Goal: Information Seeking & Learning: Compare options

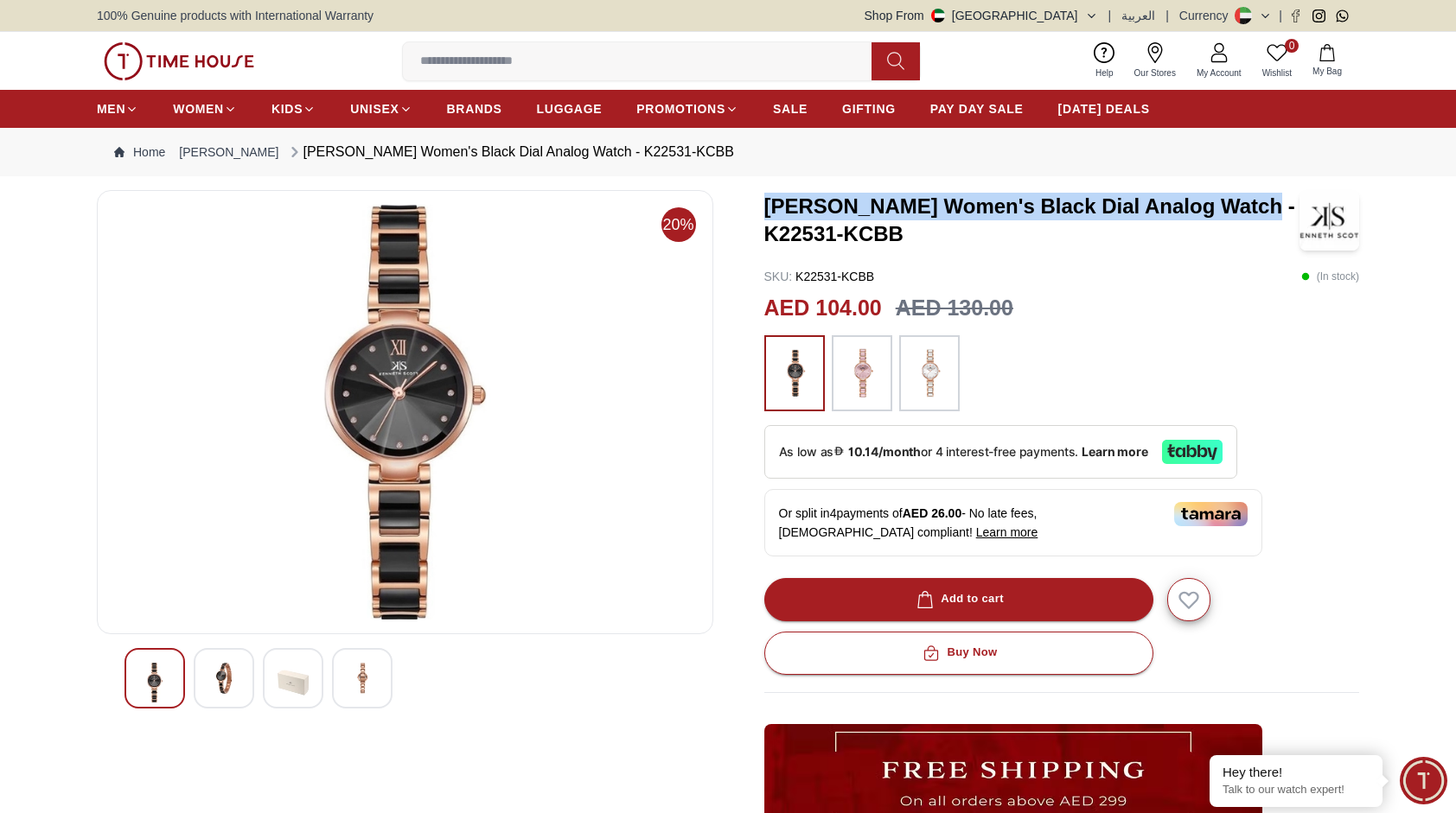
drag, startPoint x: 1247, startPoint y: 209, endPoint x: 764, endPoint y: 200, distance: 483.1
click at [764, 200] on h3 "Kenneth Scott Women's Black Dial Analog Watch - K22531-KCBB" at bounding box center [1032, 220] width 536 height 55
copy h3 "Kenneth Scott Women's Black Dial Analog Watch"
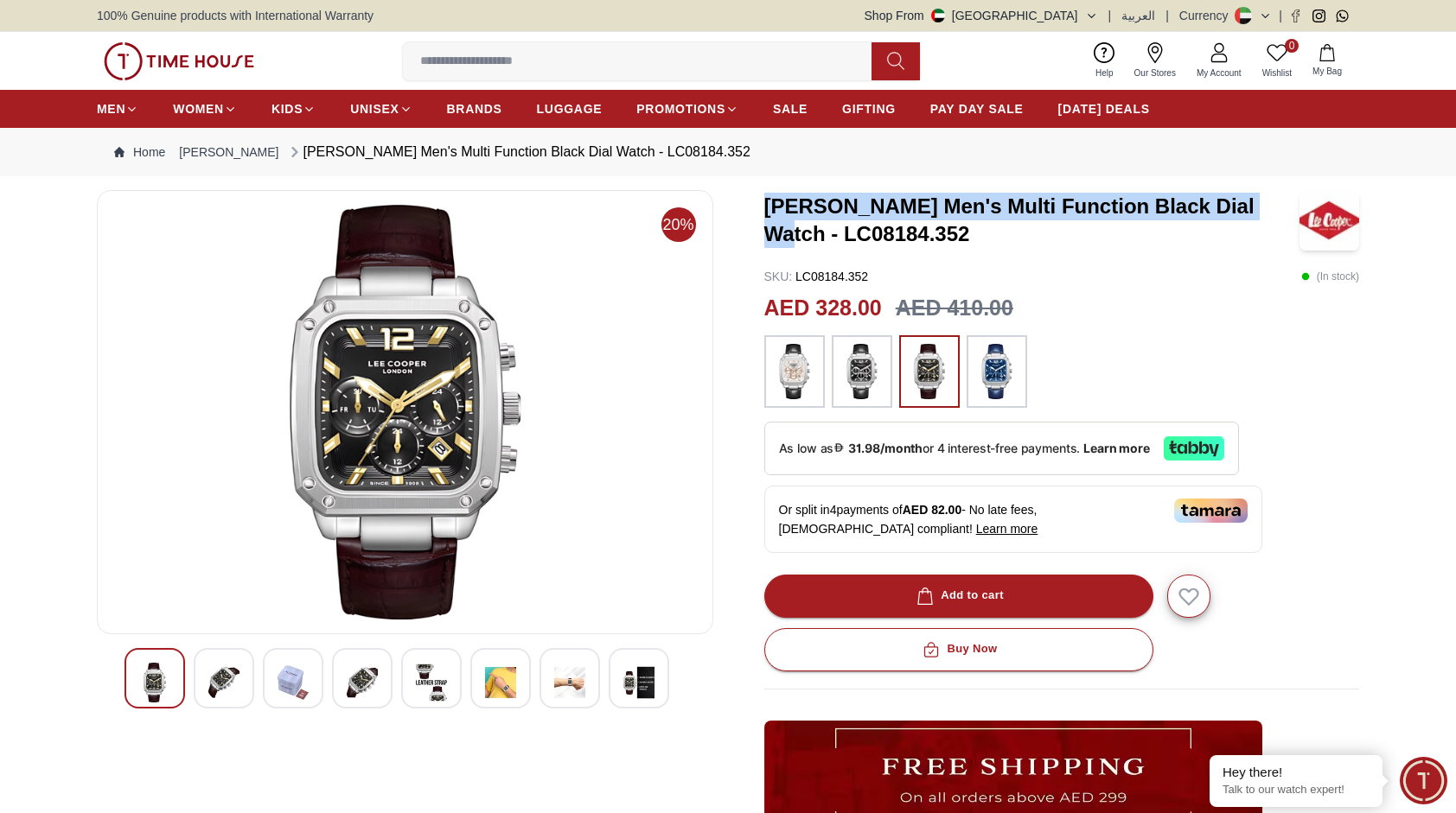
drag, startPoint x: 1260, startPoint y: 208, endPoint x: 749, endPoint y: 196, distance: 511.1
click at [749, 196] on div "20% Lee Cooper Men's Multi Function Black Dial Watch - LC08184.352 SKU : LC0818…" at bounding box center [728, 620] width 1262 height 860
copy h3 "Lee Cooper Men's Multi Function Black Dial Watch"
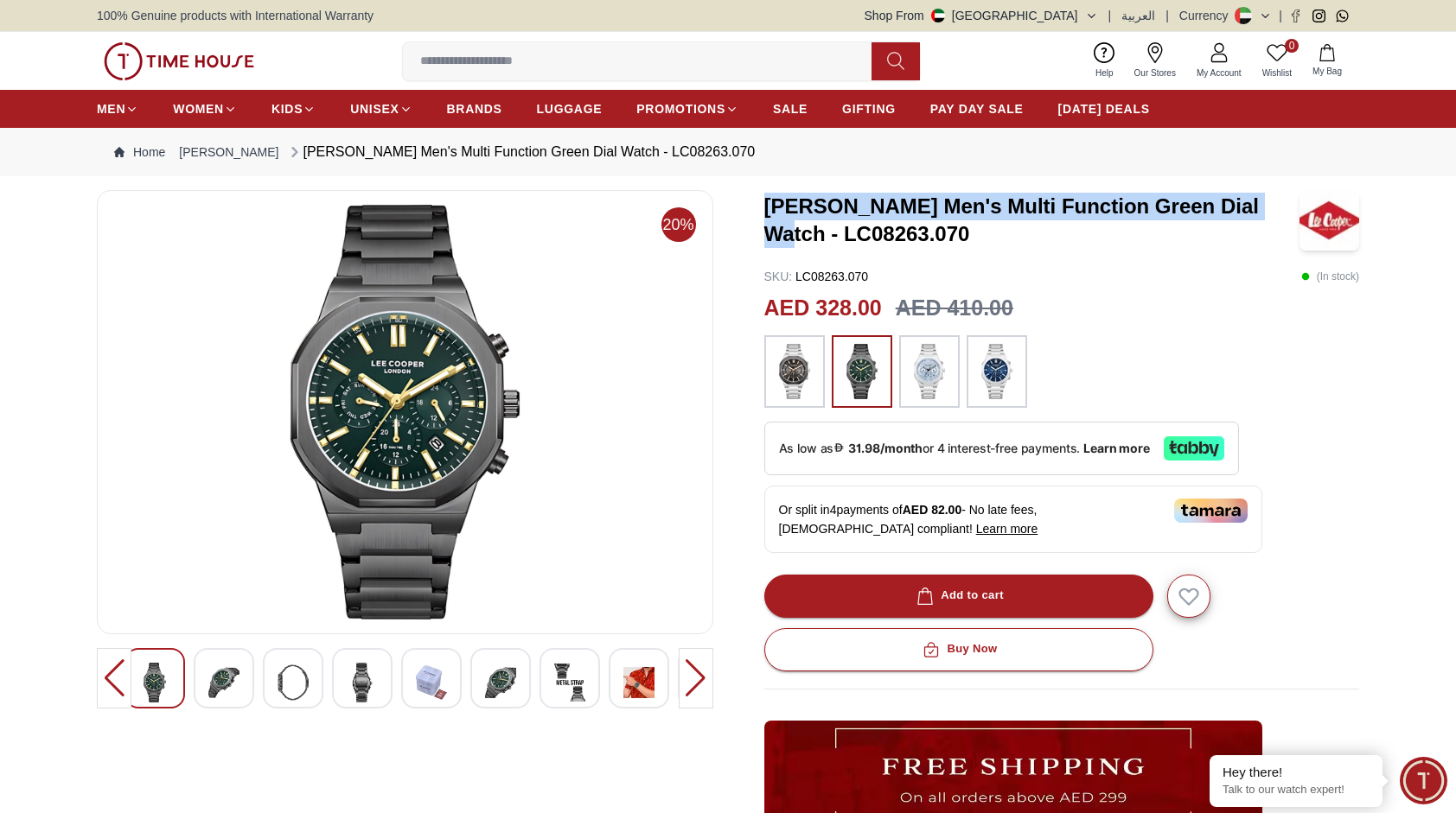
drag, startPoint x: 1264, startPoint y: 208, endPoint x: 749, endPoint y: 212, distance: 515.0
click at [749, 212] on div "20% Lee Cooper Men's Multi Function Green Dial Watch - LC08263.070 SKU : LC0826…" at bounding box center [728, 620] width 1262 height 860
copy h3 "Lee Cooper Men's Multi Function Green Dial Watch"
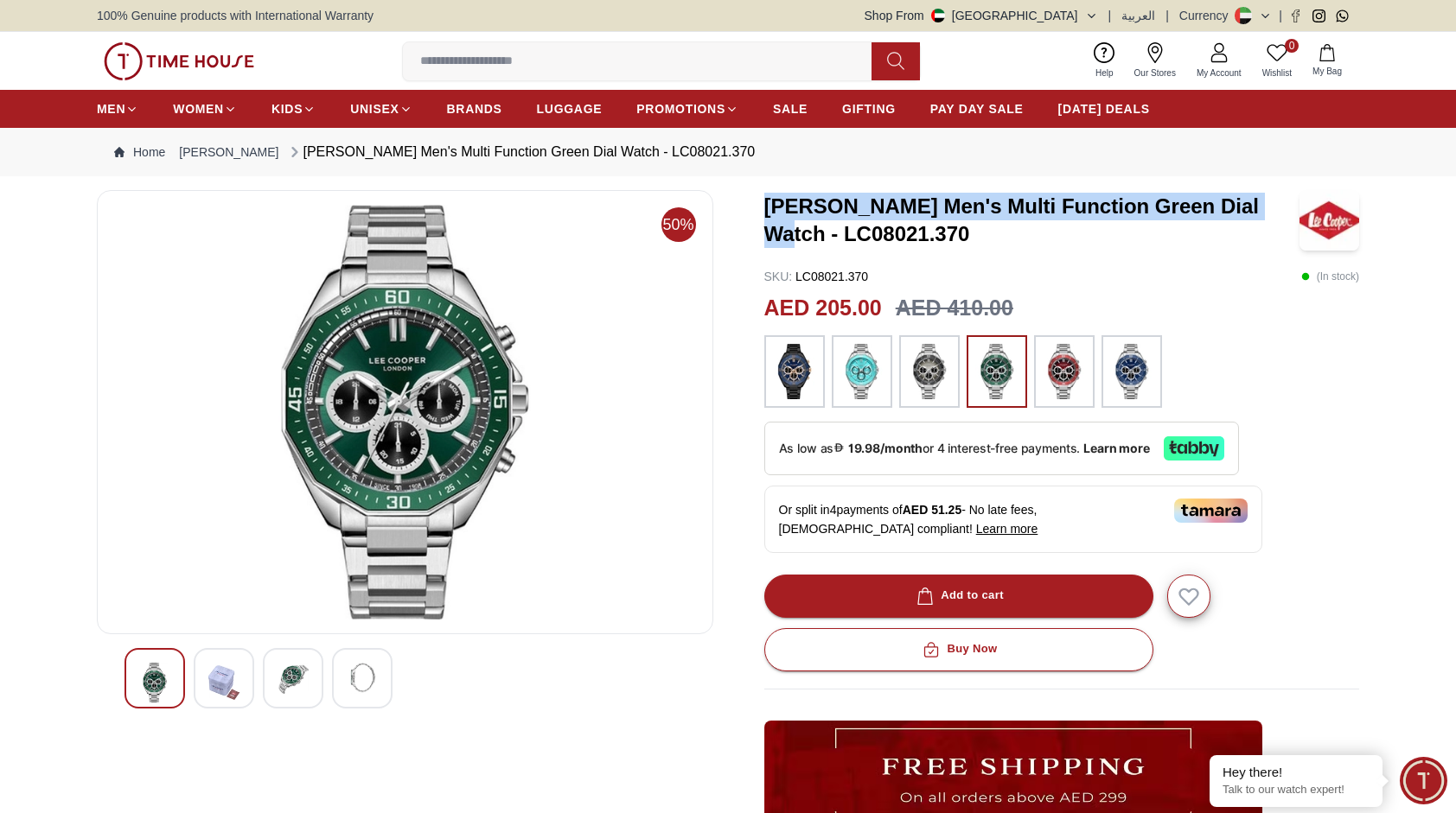
drag, startPoint x: 1265, startPoint y: 209, endPoint x: 764, endPoint y: 200, distance: 501.1
click at [764, 200] on h3 "Lee Cooper Men's Multi Function Green Dial Watch - LC08021.370" at bounding box center [1032, 220] width 536 height 55
copy h3 "Lee Cooper Men's Multi Function Green Dial Watch"
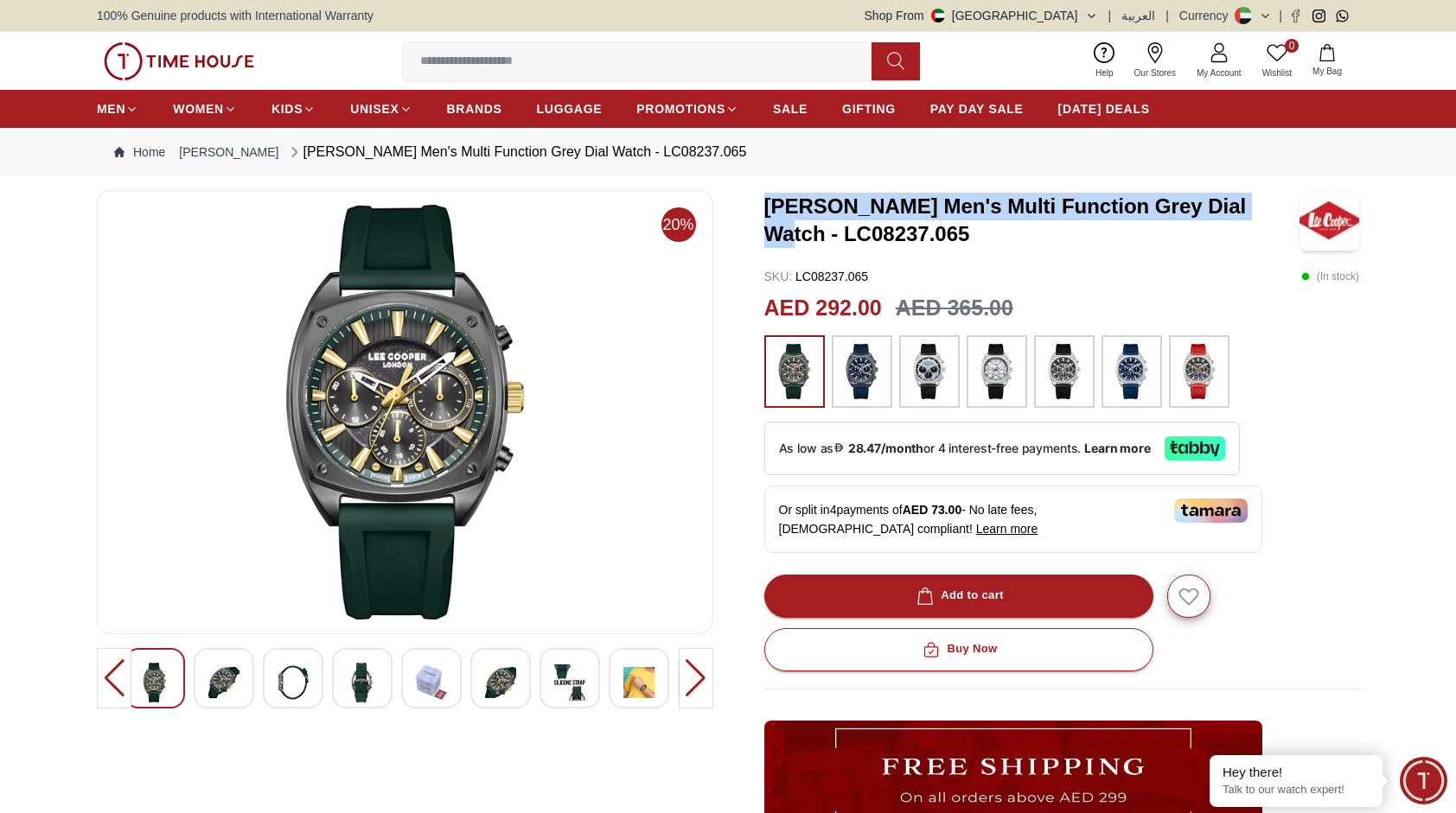
drag, startPoint x: 1248, startPoint y: 206, endPoint x: 766, endPoint y: 206, distance: 482.0
click at [766, 206] on h3 "Lee Cooper Men's Multi Function Grey Dial Watch - LC08237.065" at bounding box center [1032, 220] width 536 height 55
copy h3 "Lee Cooper Men's Multi Function Grey Dial Watch"
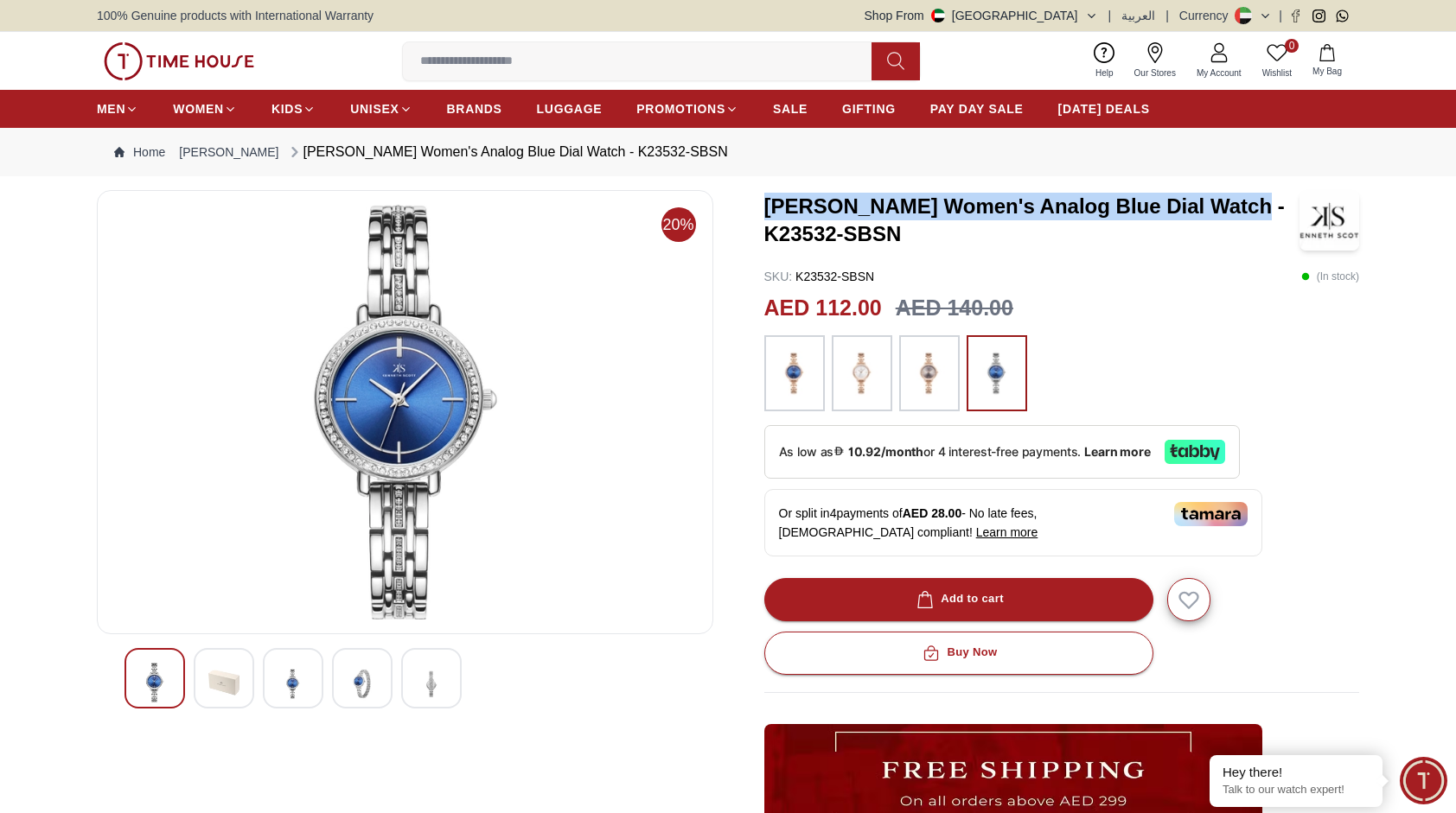
drag, startPoint x: 1234, startPoint y: 207, endPoint x: 766, endPoint y: 211, distance: 468.0
click at [766, 211] on h3 "[PERSON_NAME] Women's Analog Blue Dial Watch - K23532-SBSN" at bounding box center [1032, 220] width 536 height 55
